Goal: Task Accomplishment & Management: Complete application form

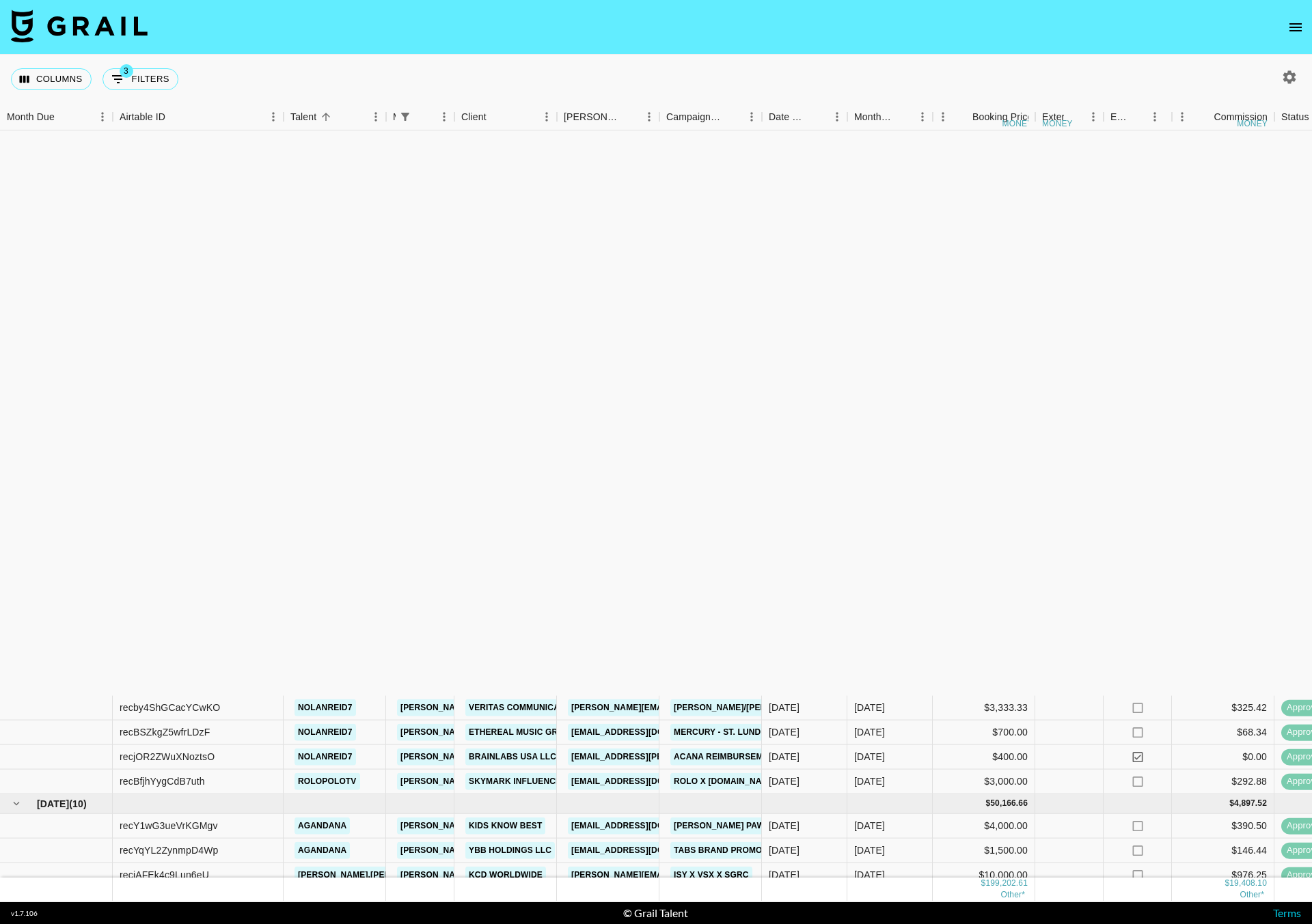
scroll to position [631, 0]
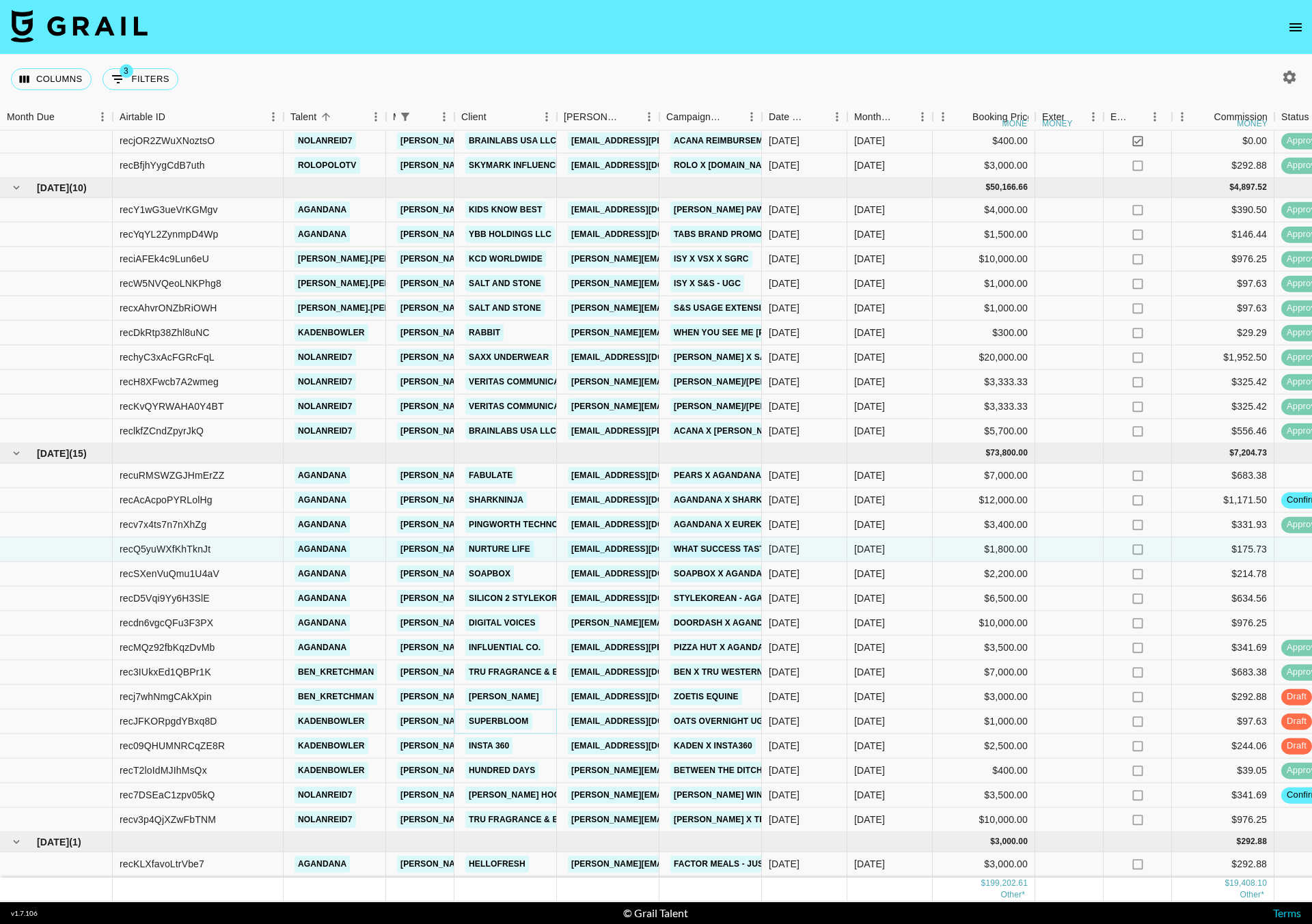
click at [492, 713] on link "Superbloom" at bounding box center [498, 721] width 67 height 17
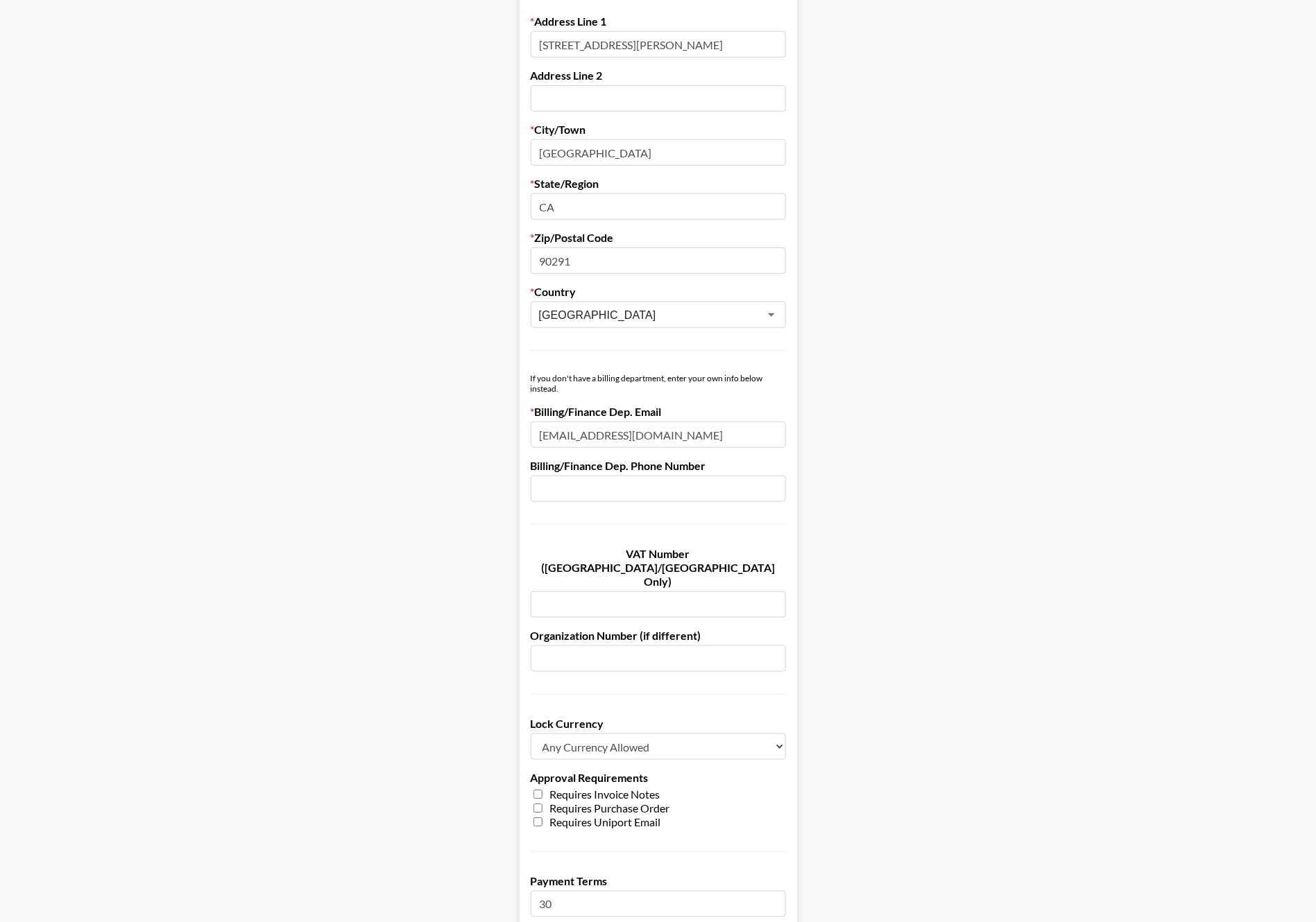
scroll to position [429, 0]
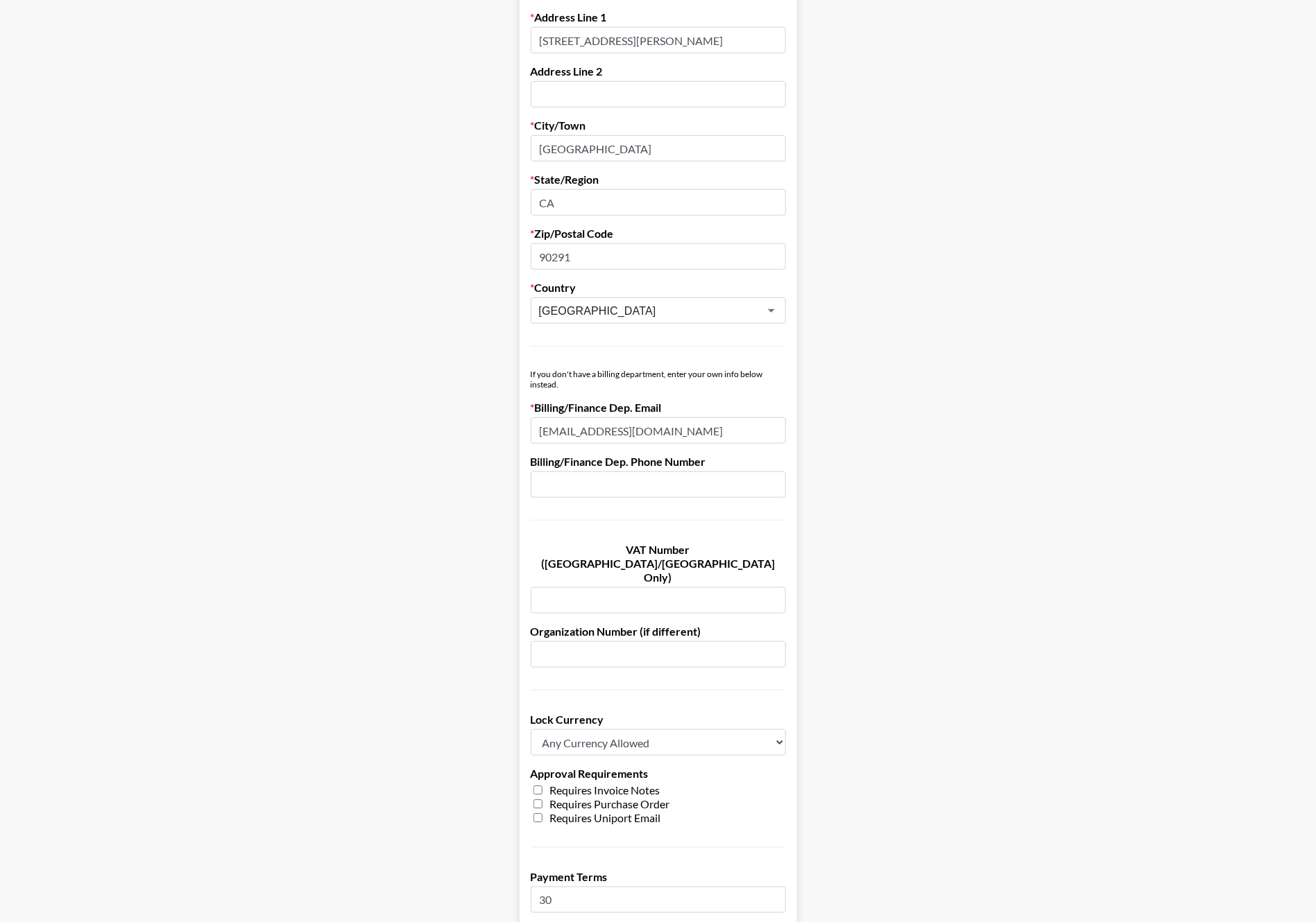
click at [607, 433] on input "[EMAIL_ADDRESS][DOMAIN_NAME]" at bounding box center [658, 431] width 255 height 27
paste input "lauren"
type input "lauren@bysuperbloom.com"
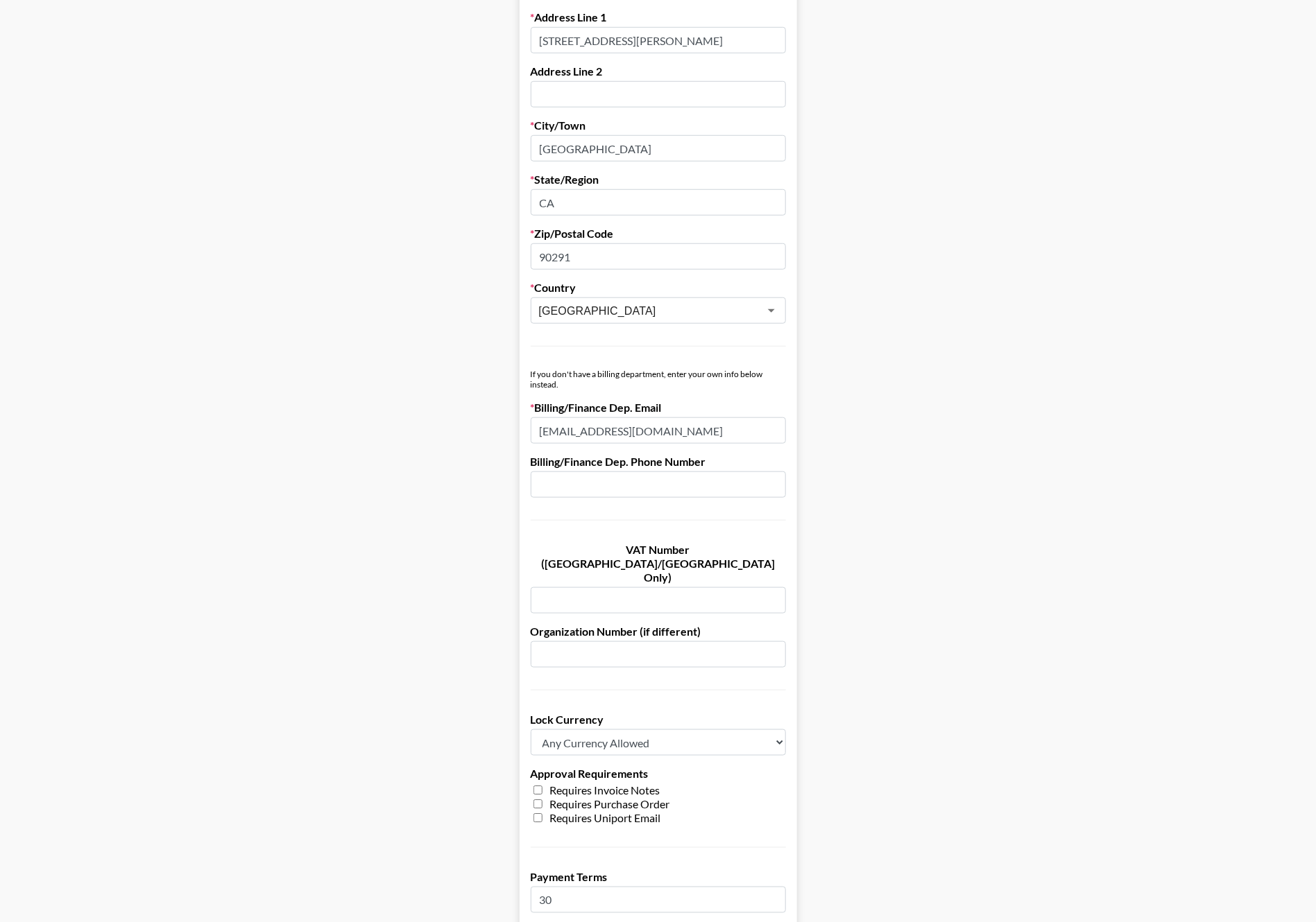
click at [973, 467] on main "Send New Client Form to Client Copy Link to Client Form Company Name Superbloom…" at bounding box center [657, 377] width 1294 height 1457
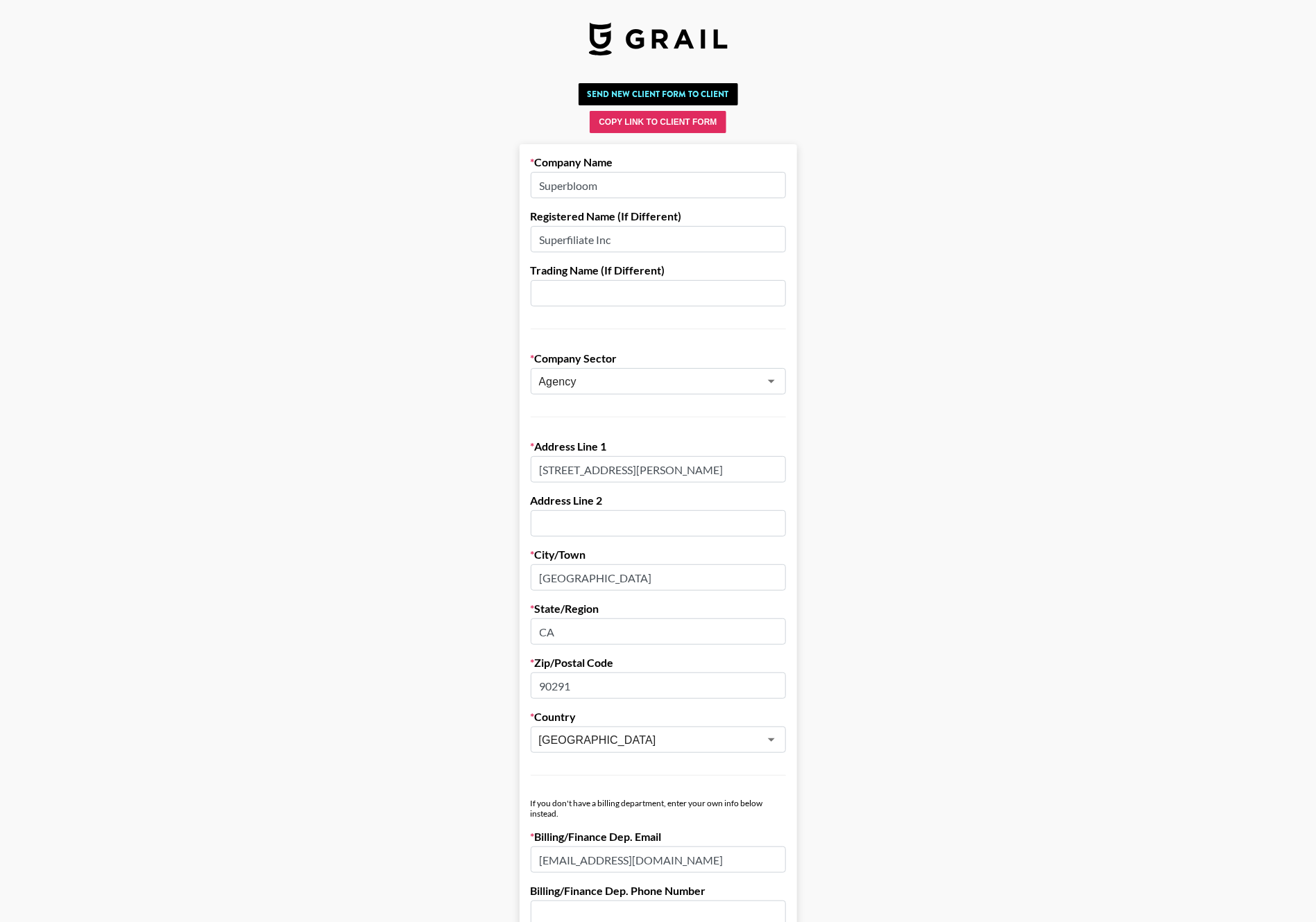
scroll to position [664, 0]
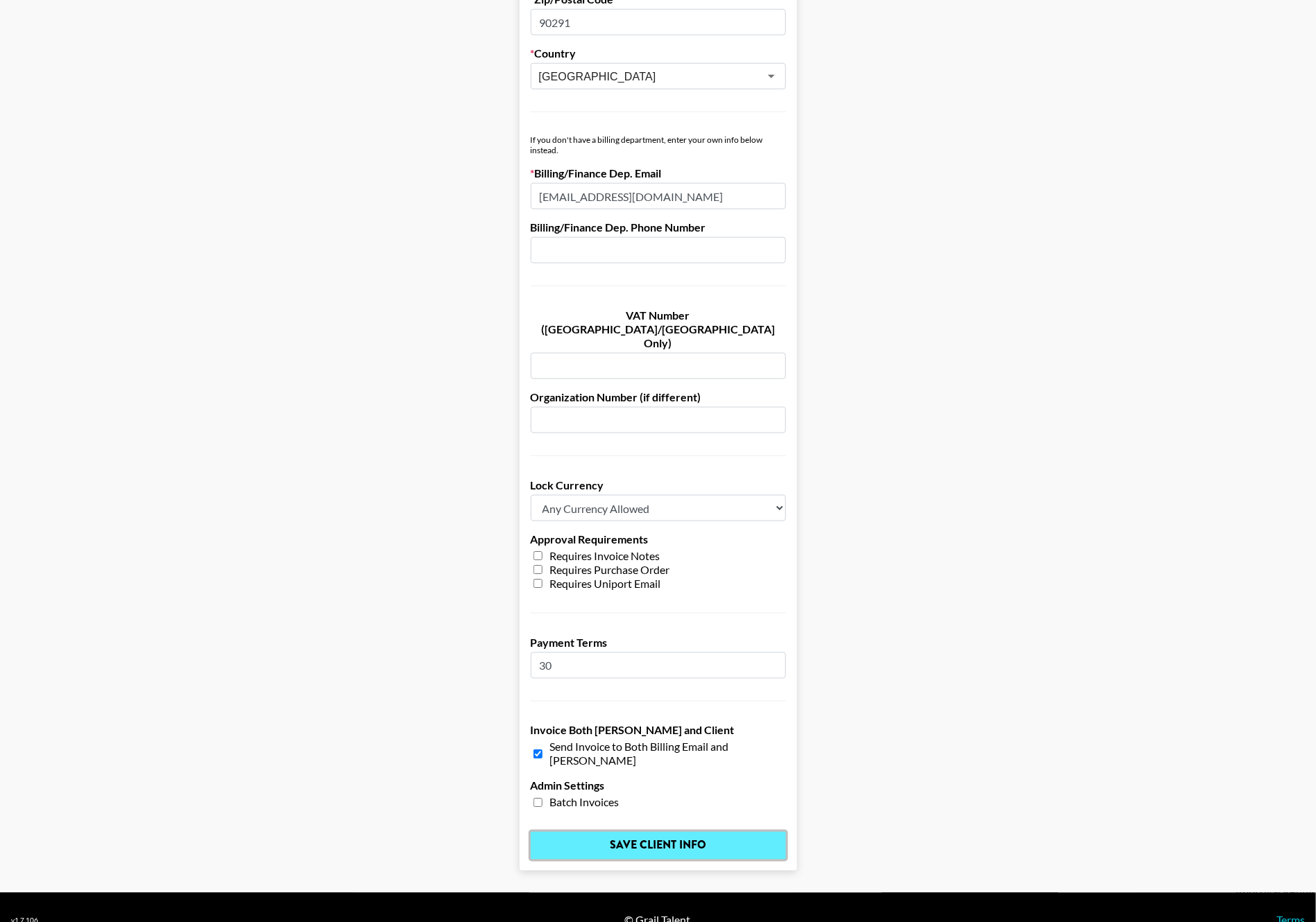
click at [623, 832] on input "Save Client Info" at bounding box center [658, 846] width 255 height 27
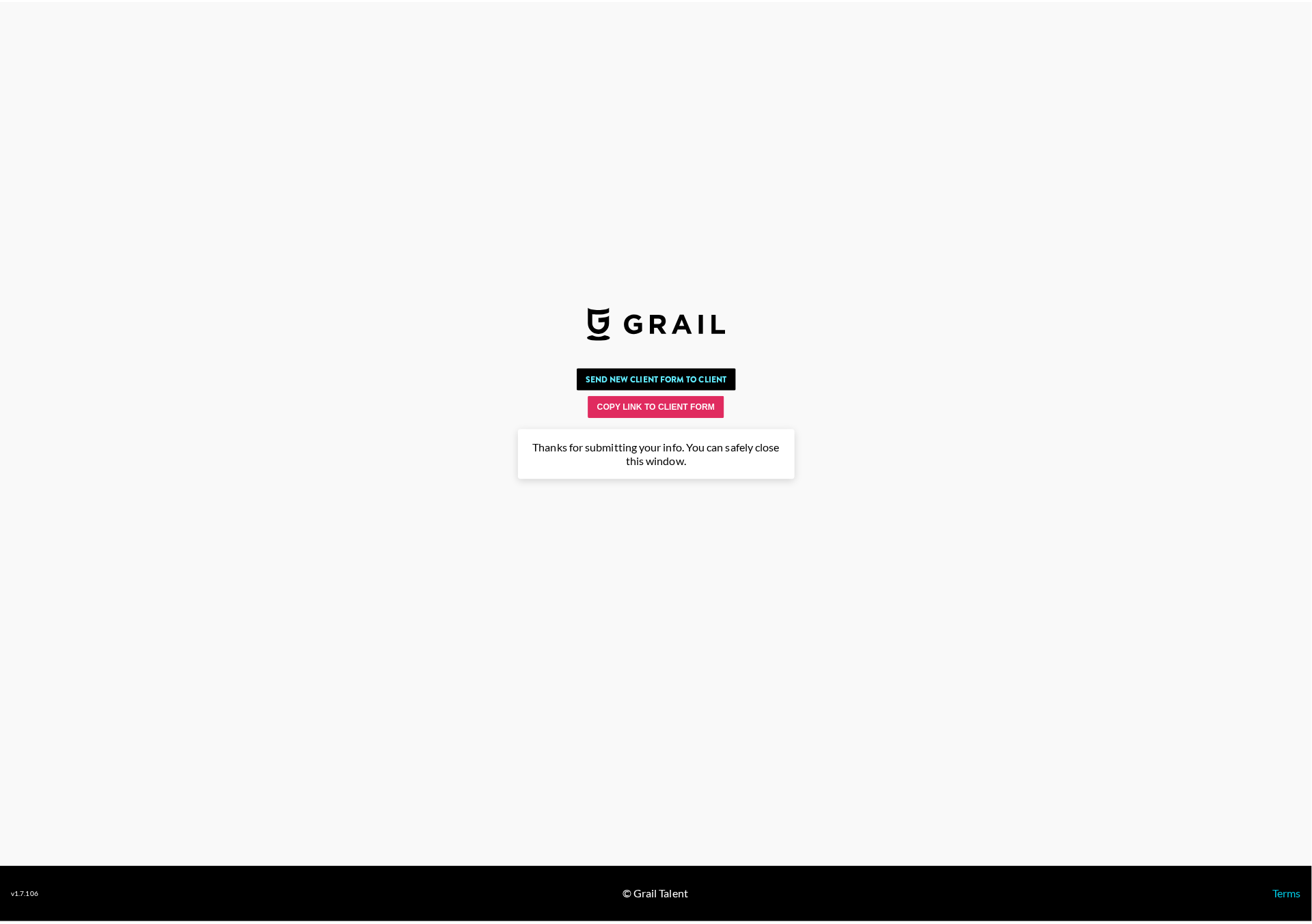
scroll to position [0, 0]
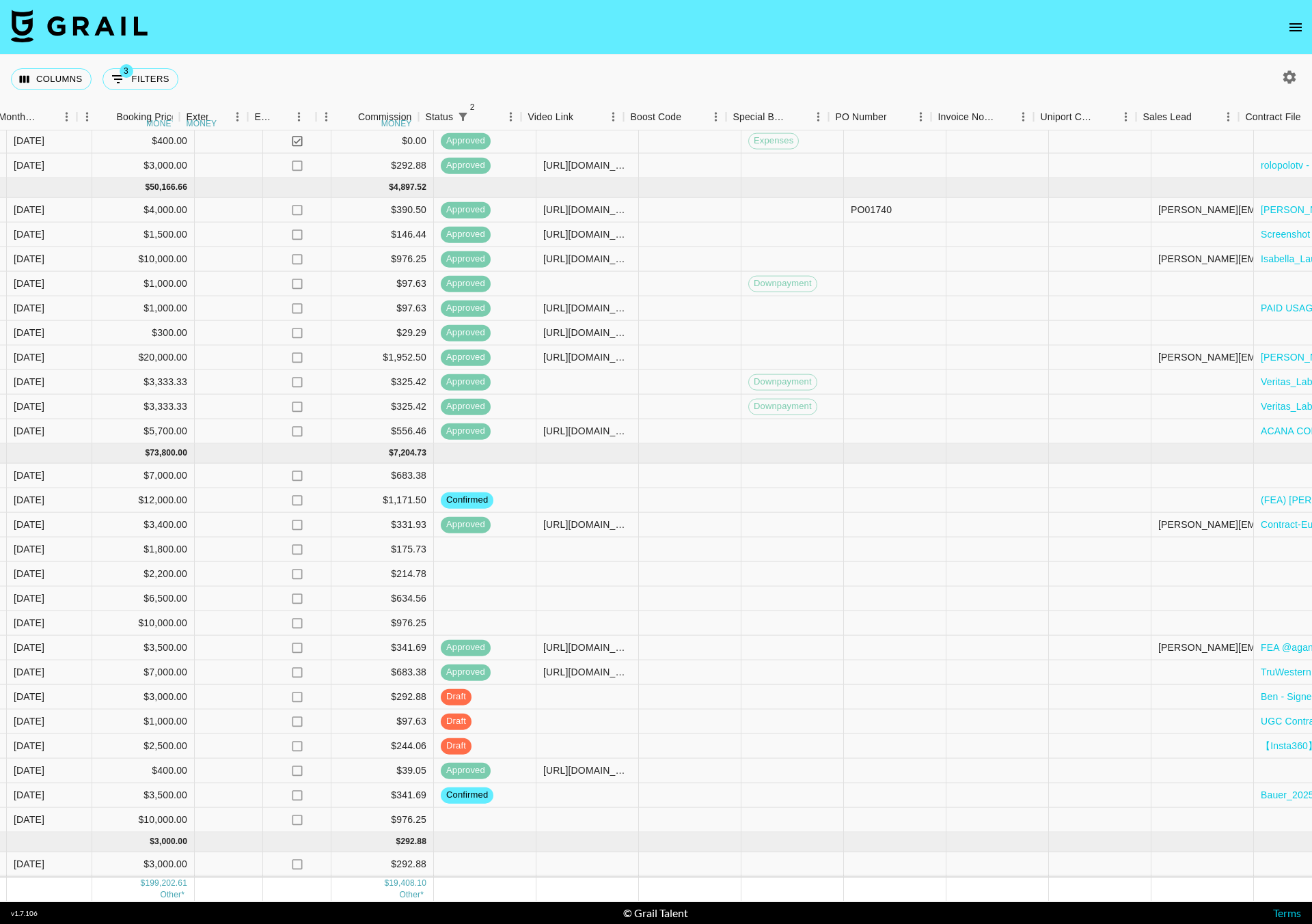
scroll to position [631, 876]
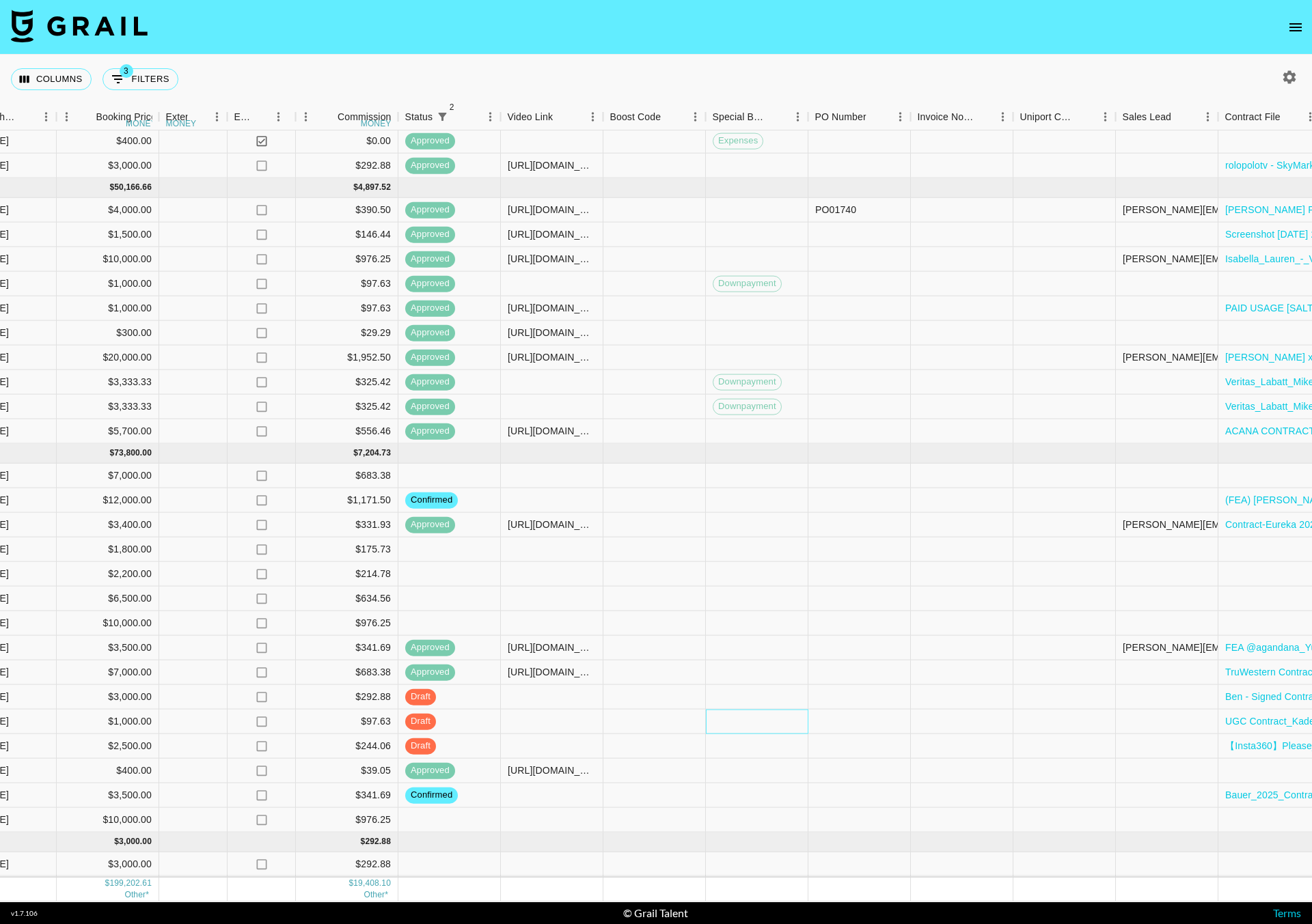
click at [741, 712] on div at bounding box center [756, 722] width 102 height 25
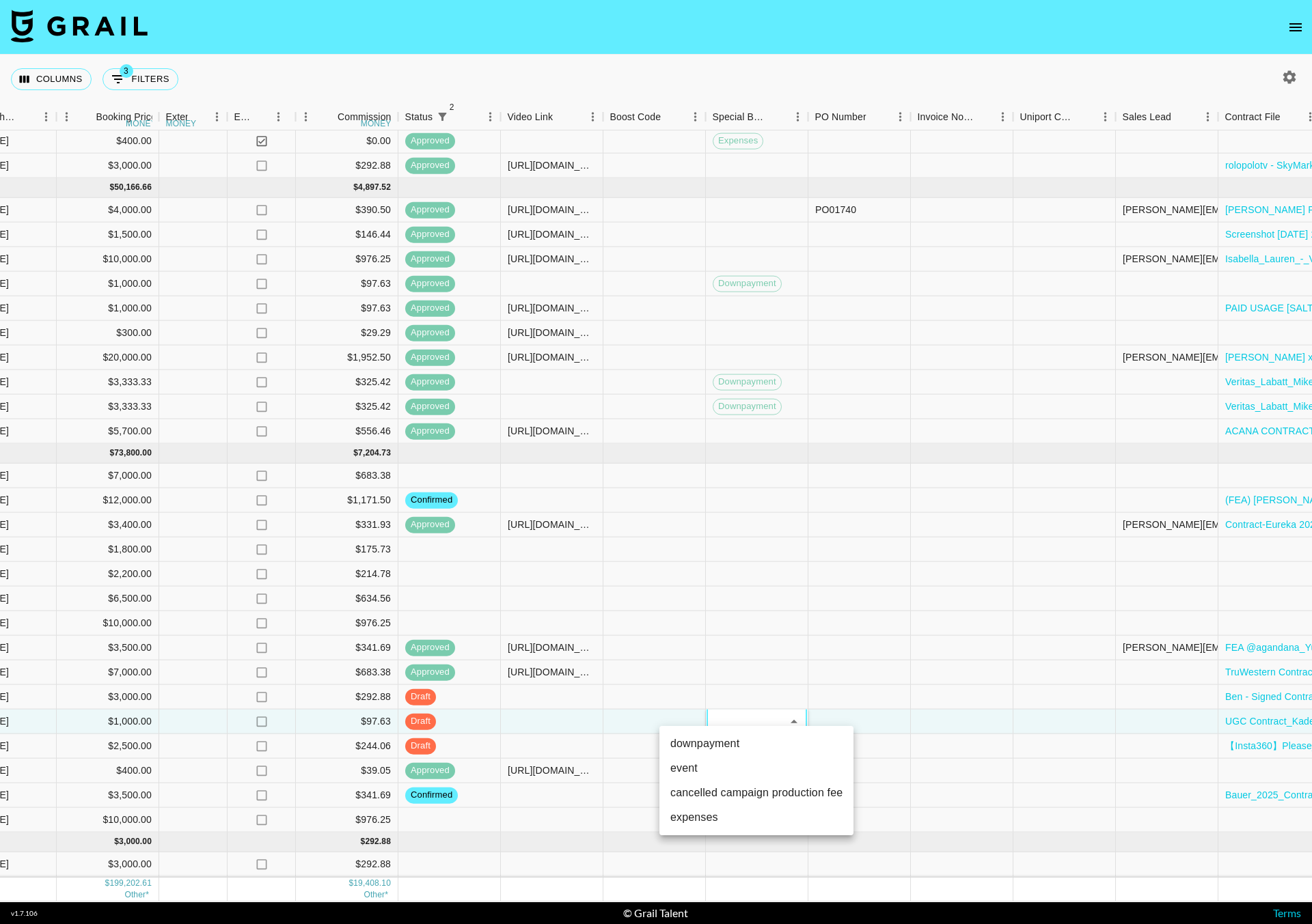
click at [738, 737] on li "downpayment" at bounding box center [756, 744] width 194 height 25
type input "downpayment"
click at [891, 711] on div at bounding box center [859, 722] width 102 height 25
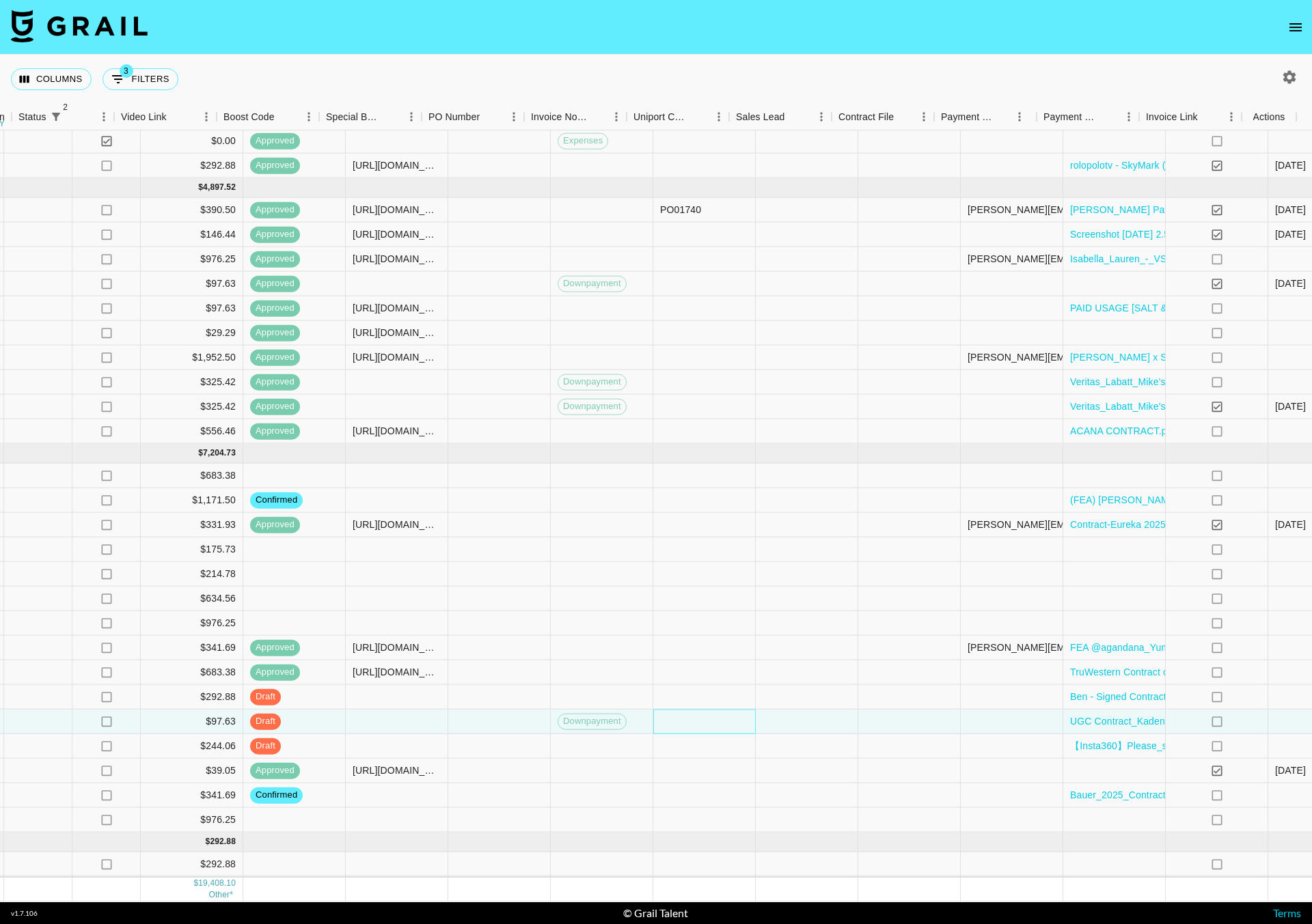
scroll to position [631, 1263]
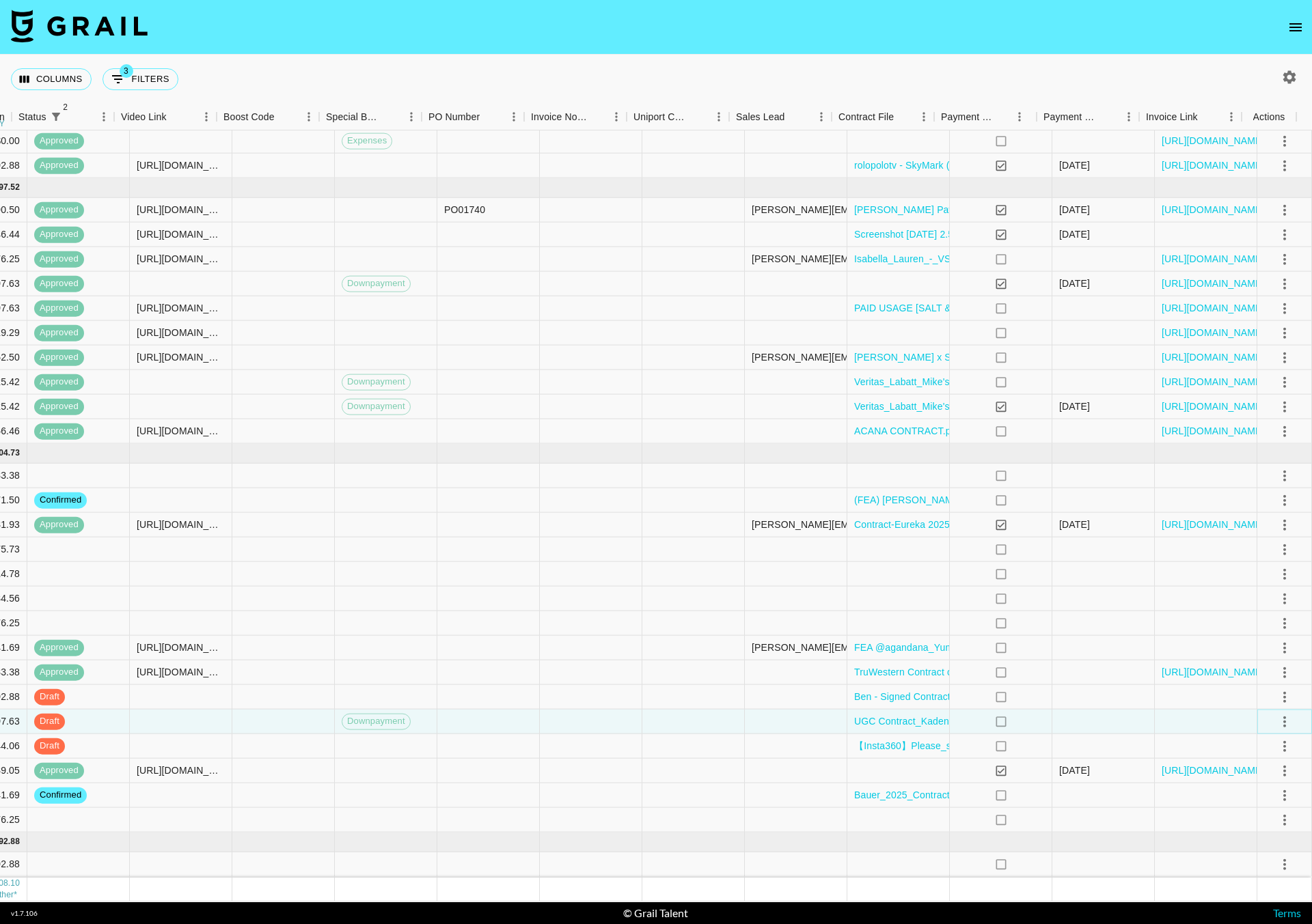
click at [1276, 713] on icon "select merge strategy" at bounding box center [1284, 721] width 16 height 16
click at [1258, 837] on div "Approve" at bounding box center [1255, 835] width 42 height 16
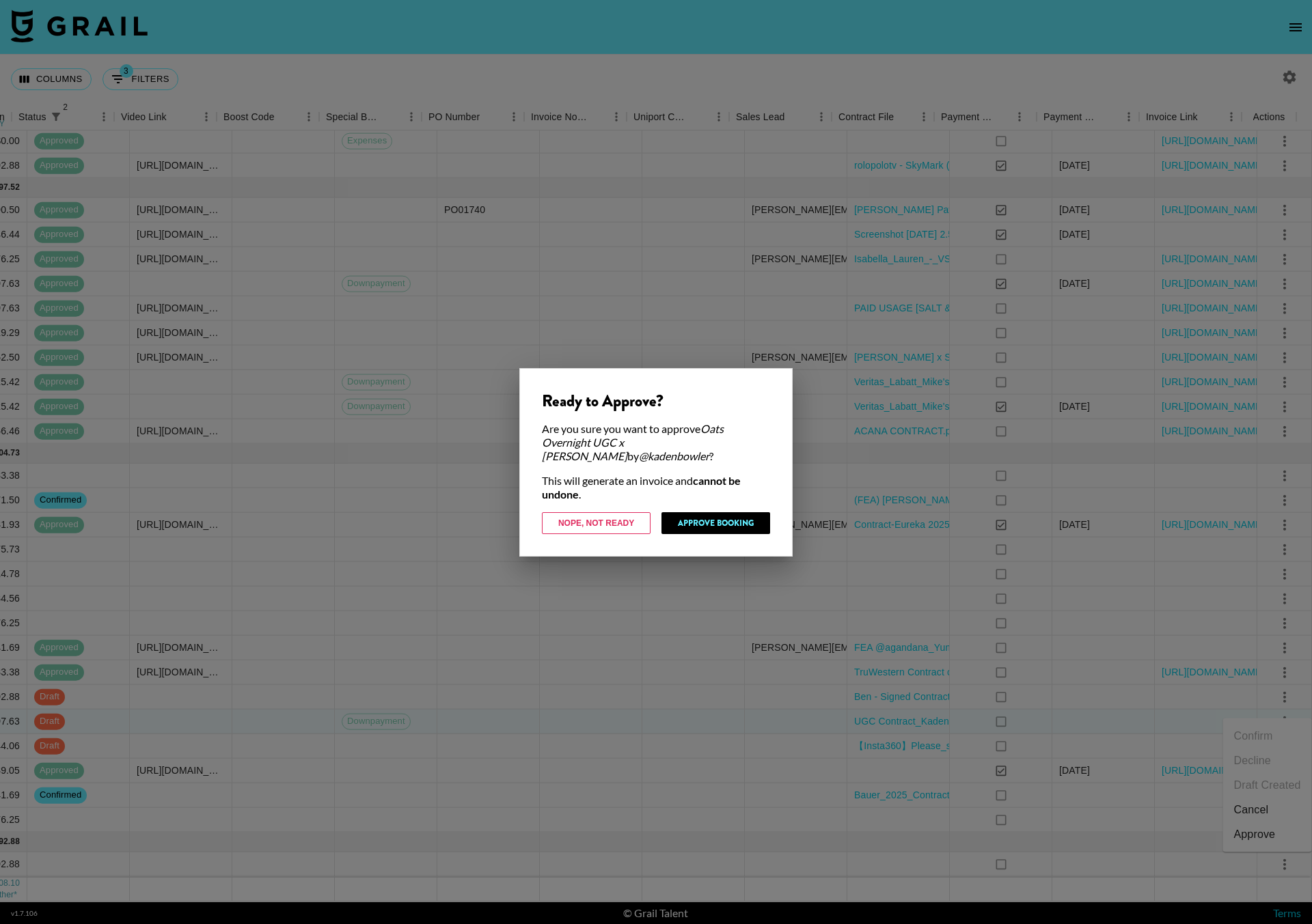
click at [746, 534] on div "Ready to Approve? Are you sure you want to approve Oats Overnight UGC x [PERSON…" at bounding box center [656, 462] width 273 height 188
click at [742, 527] on button "Approve Booking" at bounding box center [715, 523] width 109 height 22
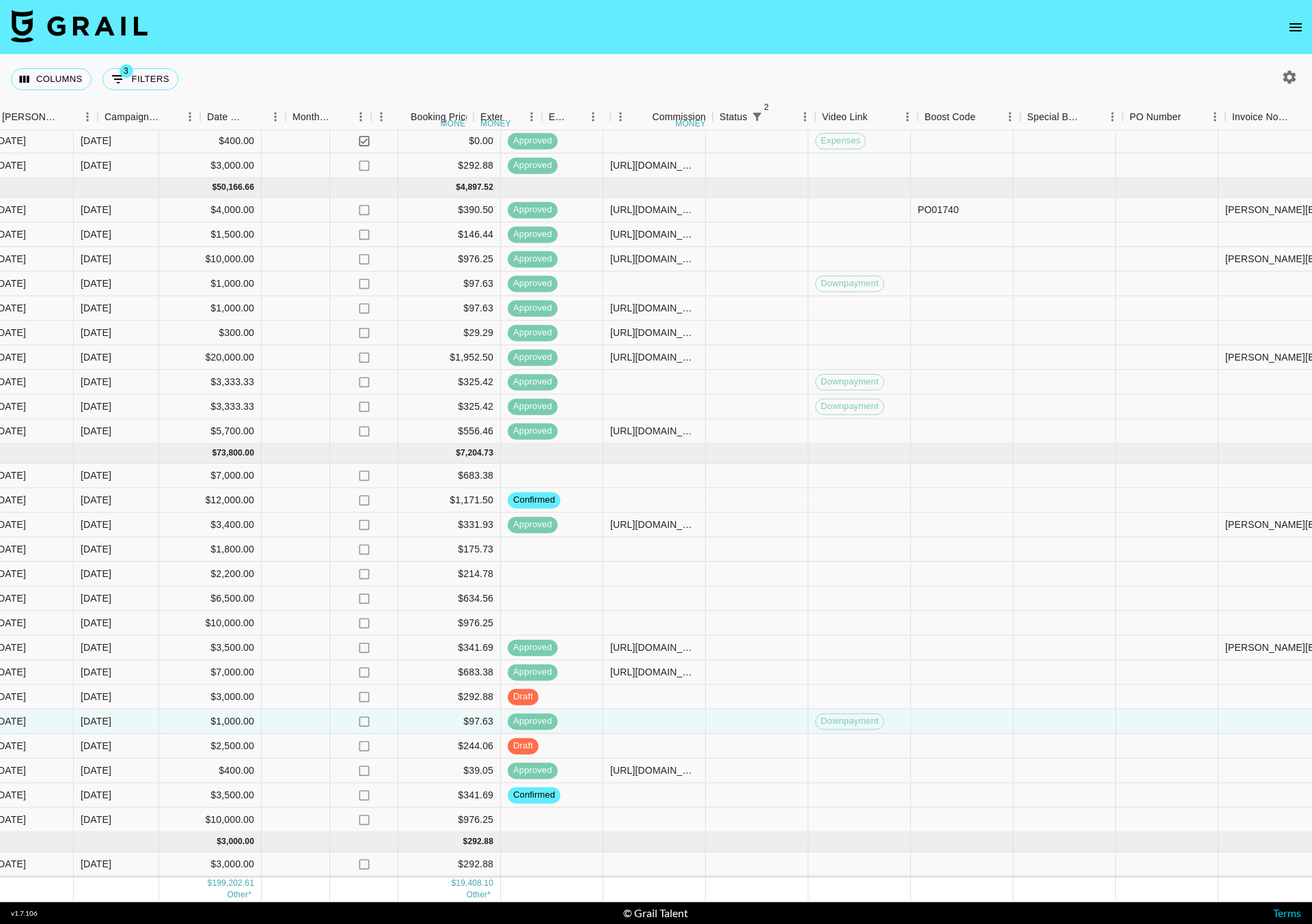
scroll to position [631, 0]
